Goal: Transaction & Acquisition: Purchase product/service

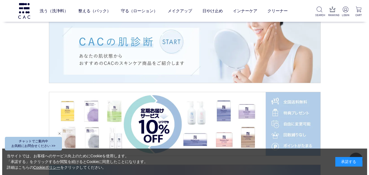
scroll to position [733, 0]
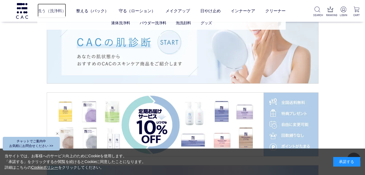
click at [45, 10] on link "洗う（洗浄料）" at bounding box center [52, 11] width 29 height 14
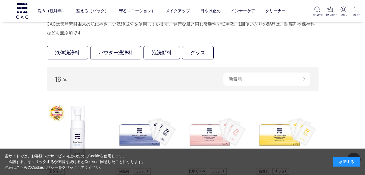
scroll to position [109, 0]
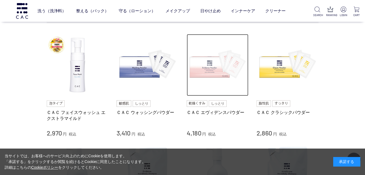
click at [202, 64] on img at bounding box center [218, 65] width 62 height 62
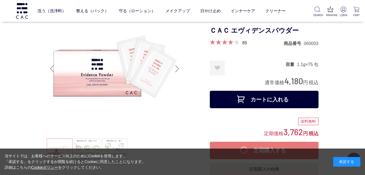
scroll to position [54, 0]
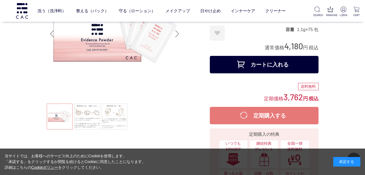
click at [267, 61] on button "カートに入れる" at bounding box center [264, 64] width 109 height 17
